Goal: Task Accomplishment & Management: Use online tool/utility

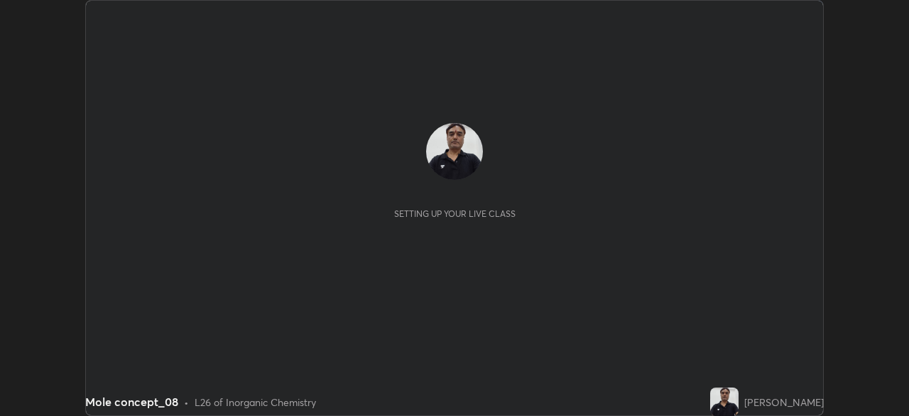
scroll to position [416, 909]
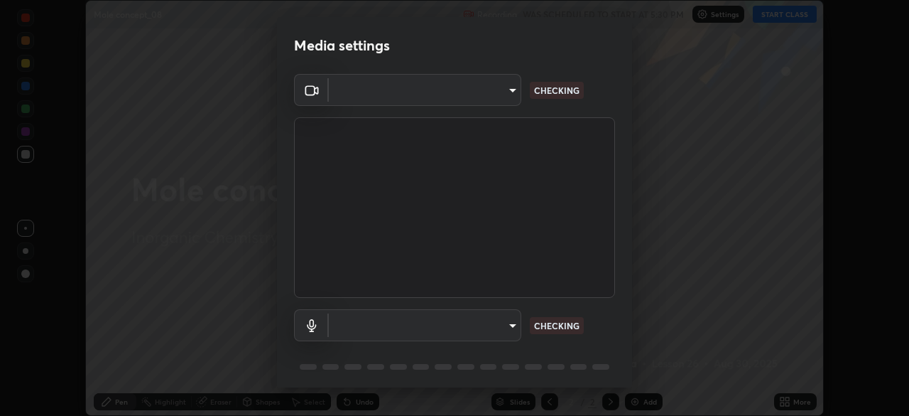
type input "f5ae6119dc4fab334a8cf66c369197aa9d1a3f6993b34b3aeb85a59339566d19"
type input "default"
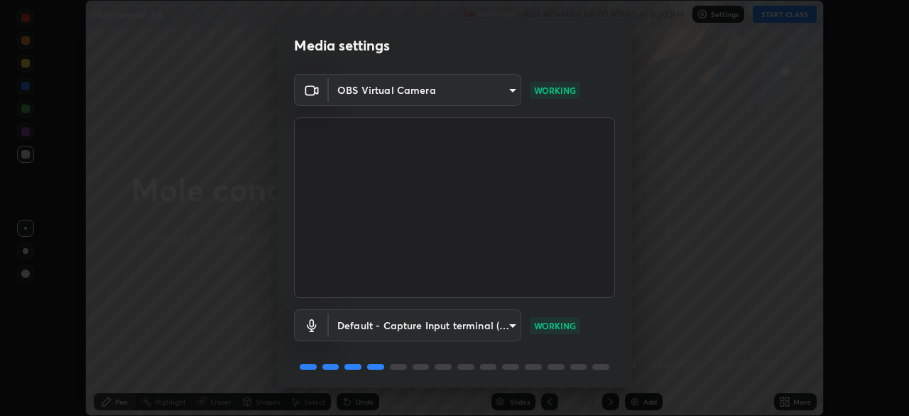
scroll to position [50, 0]
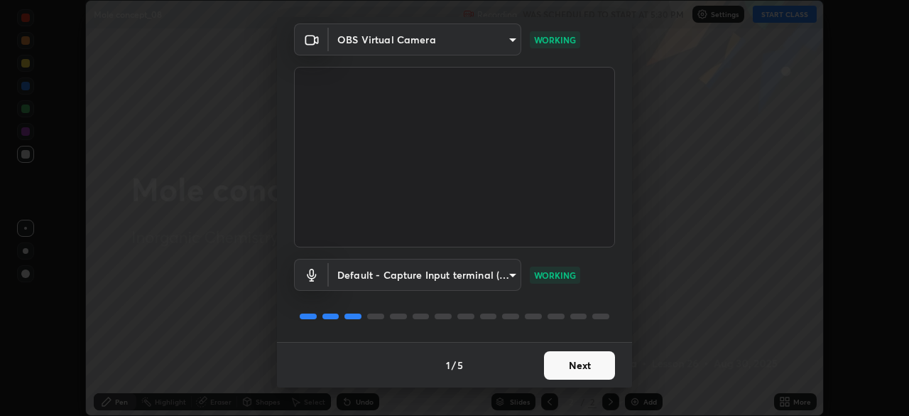
click at [559, 362] on button "Next" at bounding box center [579, 365] width 71 height 28
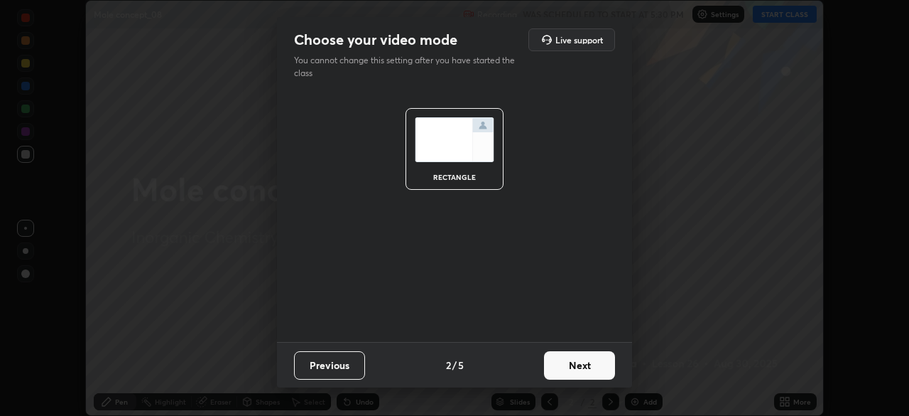
click at [562, 365] on button "Next" at bounding box center [579, 365] width 71 height 28
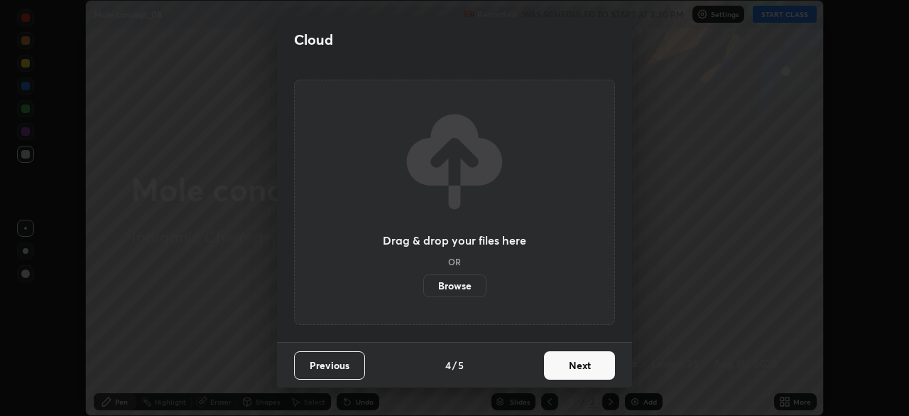
click at [558, 365] on button "Next" at bounding box center [579, 365] width 71 height 28
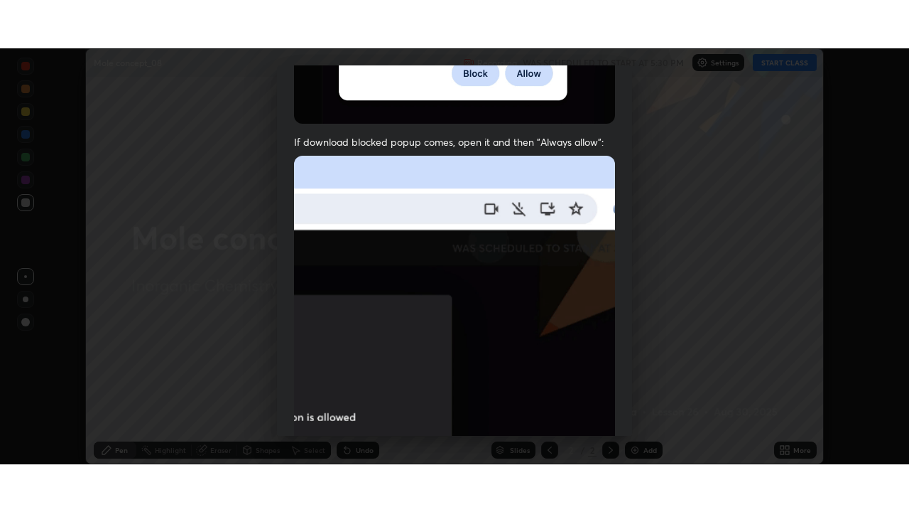
scroll to position [340, 0]
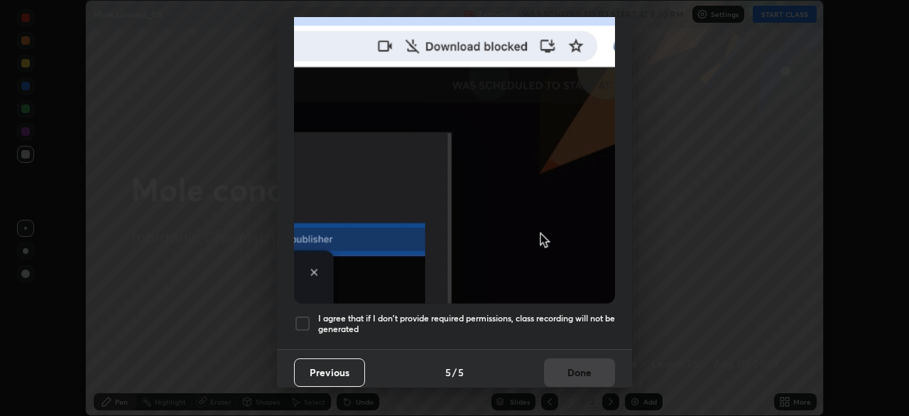
click at [306, 320] on div at bounding box center [302, 323] width 17 height 17
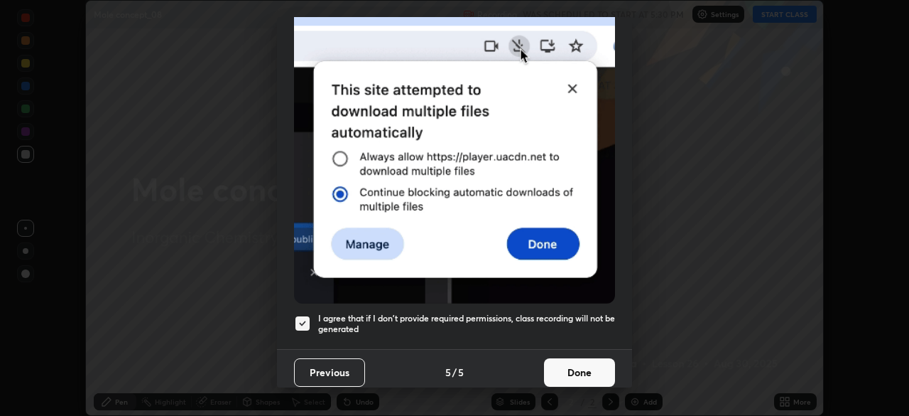
click at [555, 364] on button "Done" at bounding box center [579, 372] width 71 height 28
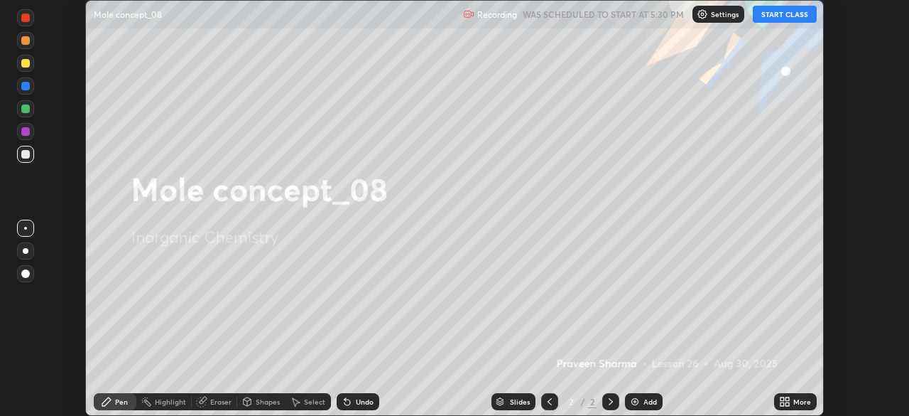
click at [777, 11] on button "START CLASS" at bounding box center [785, 14] width 64 height 17
click at [648, 403] on div "Add" at bounding box center [650, 401] width 13 height 7
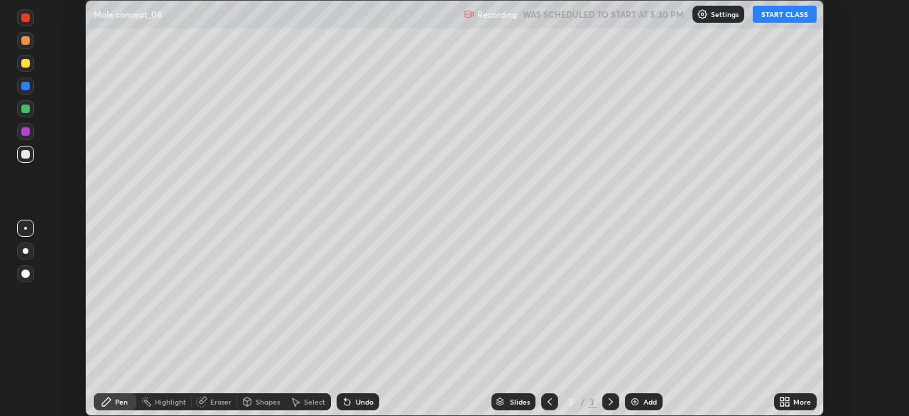
click at [789, 402] on icon at bounding box center [788, 404] width 4 height 4
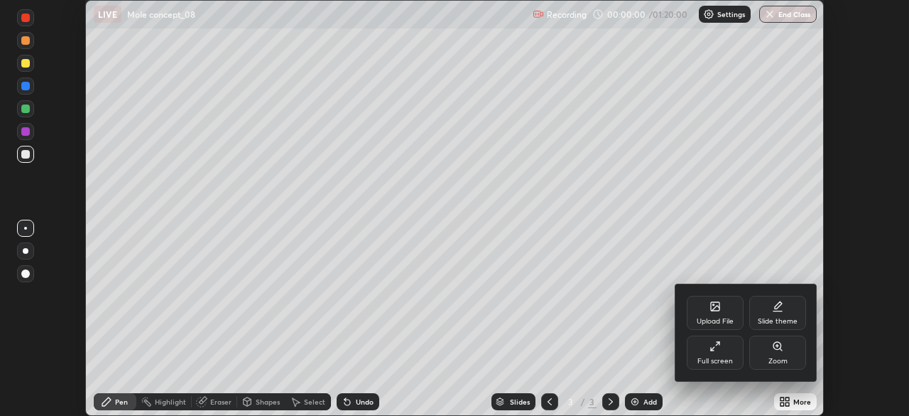
click at [720, 352] on div "Full screen" at bounding box center [715, 352] width 57 height 34
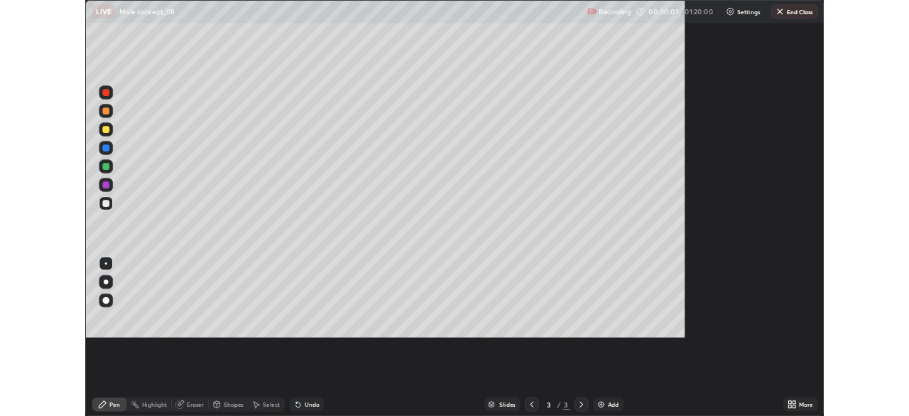
scroll to position [512, 909]
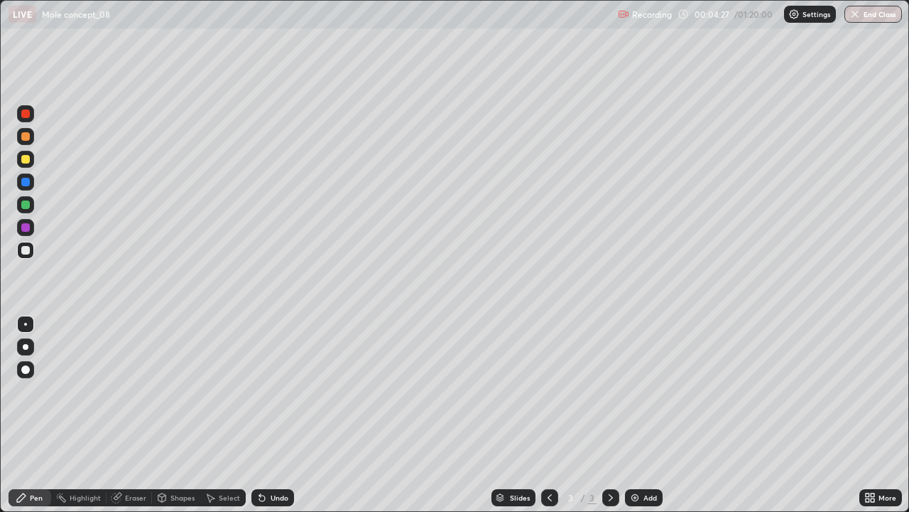
click at [23, 161] on div at bounding box center [25, 159] width 9 height 9
click at [23, 247] on div at bounding box center [25, 250] width 9 height 9
click at [25, 157] on div at bounding box center [25, 159] width 9 height 9
click at [36, 255] on div at bounding box center [25, 250] width 23 height 23
click at [22, 154] on div at bounding box center [25, 159] width 17 height 17
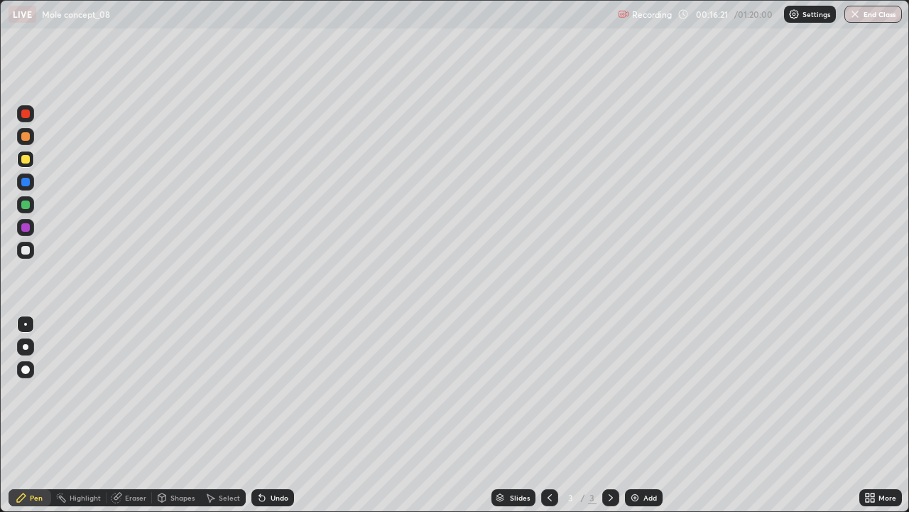
click at [645, 415] on div "Add" at bounding box center [650, 497] width 13 height 7
click at [264, 415] on icon at bounding box center [261, 497] width 11 height 11
click at [21, 245] on div at bounding box center [25, 250] width 17 height 17
click at [541, 415] on div at bounding box center [549, 497] width 17 height 17
click at [634, 415] on img at bounding box center [634, 497] width 11 height 11
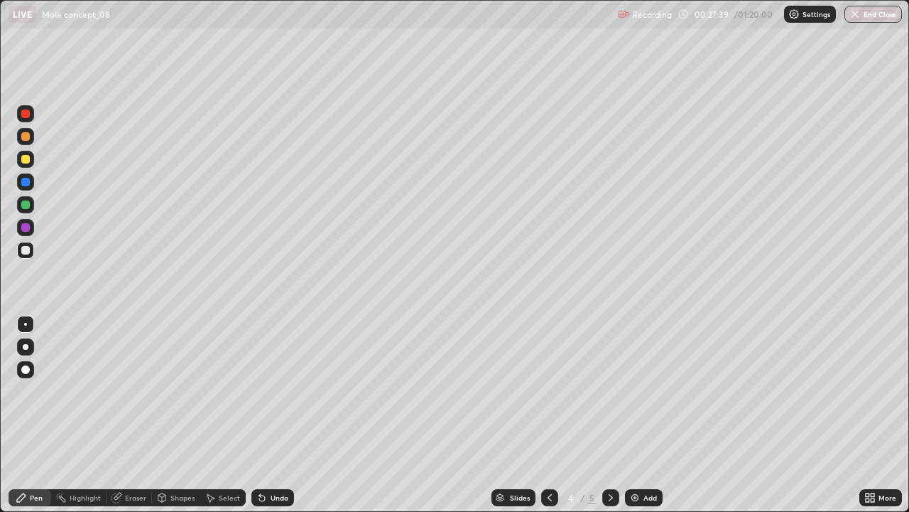
click at [635, 415] on img at bounding box center [634, 497] width 11 height 11
click at [636, 415] on div "Add" at bounding box center [644, 497] width 38 height 17
click at [635, 415] on img at bounding box center [634, 497] width 11 height 11
click at [632, 415] on img at bounding box center [634, 497] width 11 height 11
click at [275, 415] on div "Undo" at bounding box center [280, 497] width 18 height 7
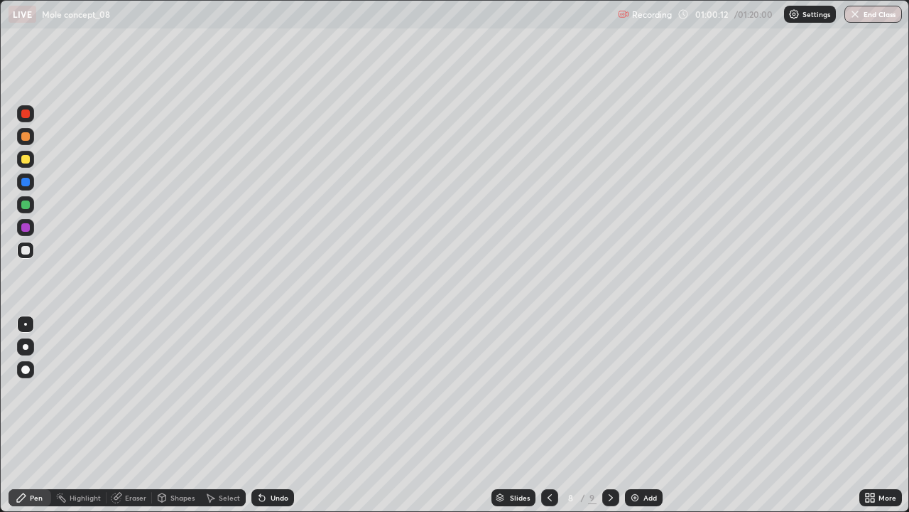
click at [264, 415] on icon at bounding box center [261, 497] width 11 height 11
click at [635, 415] on div "Add" at bounding box center [644, 497] width 38 height 17
click at [274, 415] on div "Undo" at bounding box center [280, 497] width 18 height 7
click at [136, 415] on div "Eraser" at bounding box center [129, 497] width 45 height 17
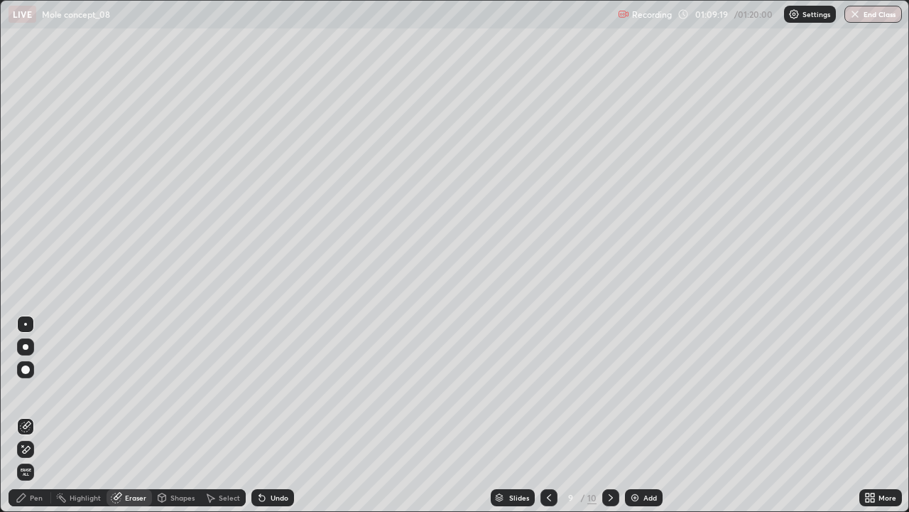
click at [33, 415] on div "Pen" at bounding box center [36, 497] width 13 height 7
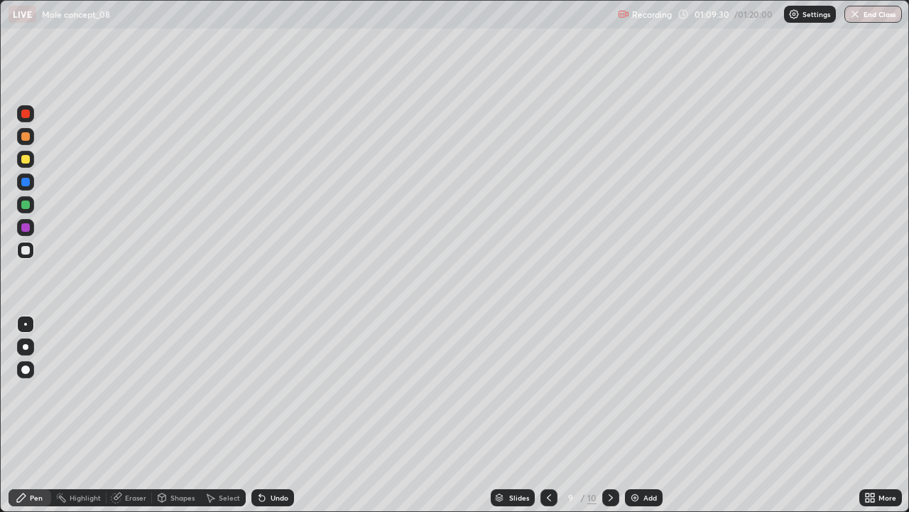
click at [267, 415] on div "Undo" at bounding box center [272, 497] width 43 height 17
click at [270, 415] on div "Undo" at bounding box center [272, 497] width 43 height 17
click at [637, 415] on img at bounding box center [634, 497] width 11 height 11
click at [282, 415] on div "Undo" at bounding box center [270, 497] width 48 height 28
click at [859, 16] on img "button" at bounding box center [855, 14] width 11 height 11
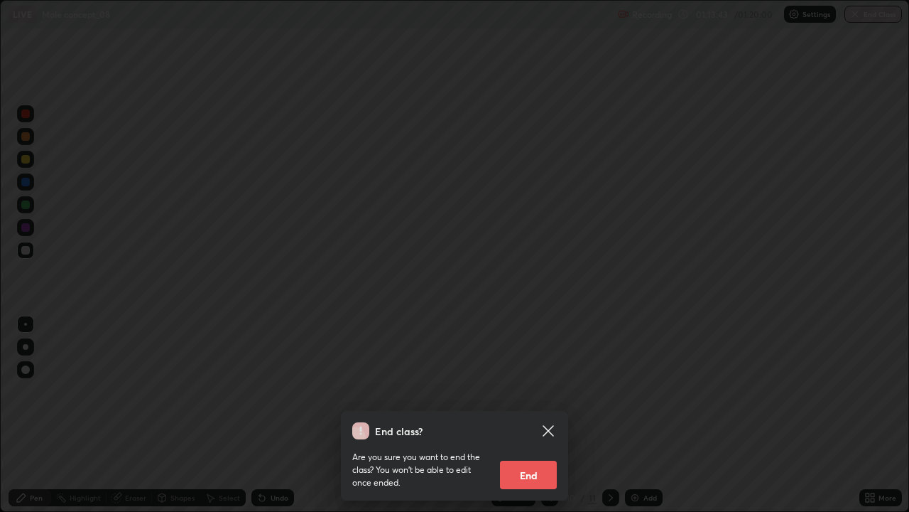
click at [519, 415] on button "End" at bounding box center [528, 474] width 57 height 28
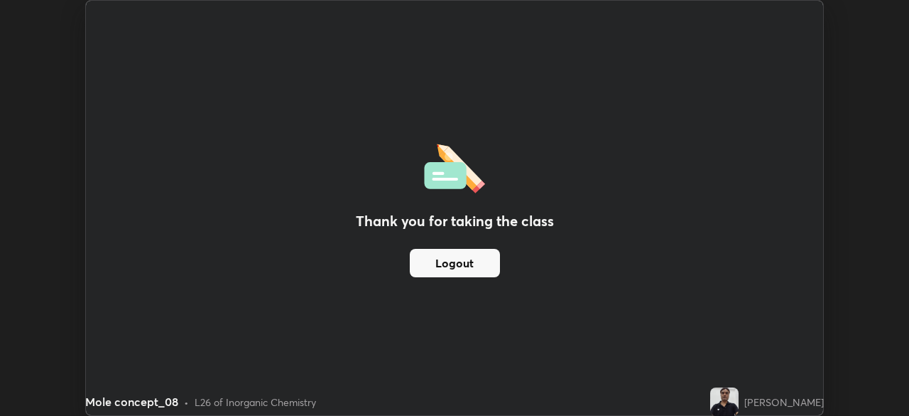
scroll to position [70628, 70134]
